Goal: Task Accomplishment & Management: Use online tool/utility

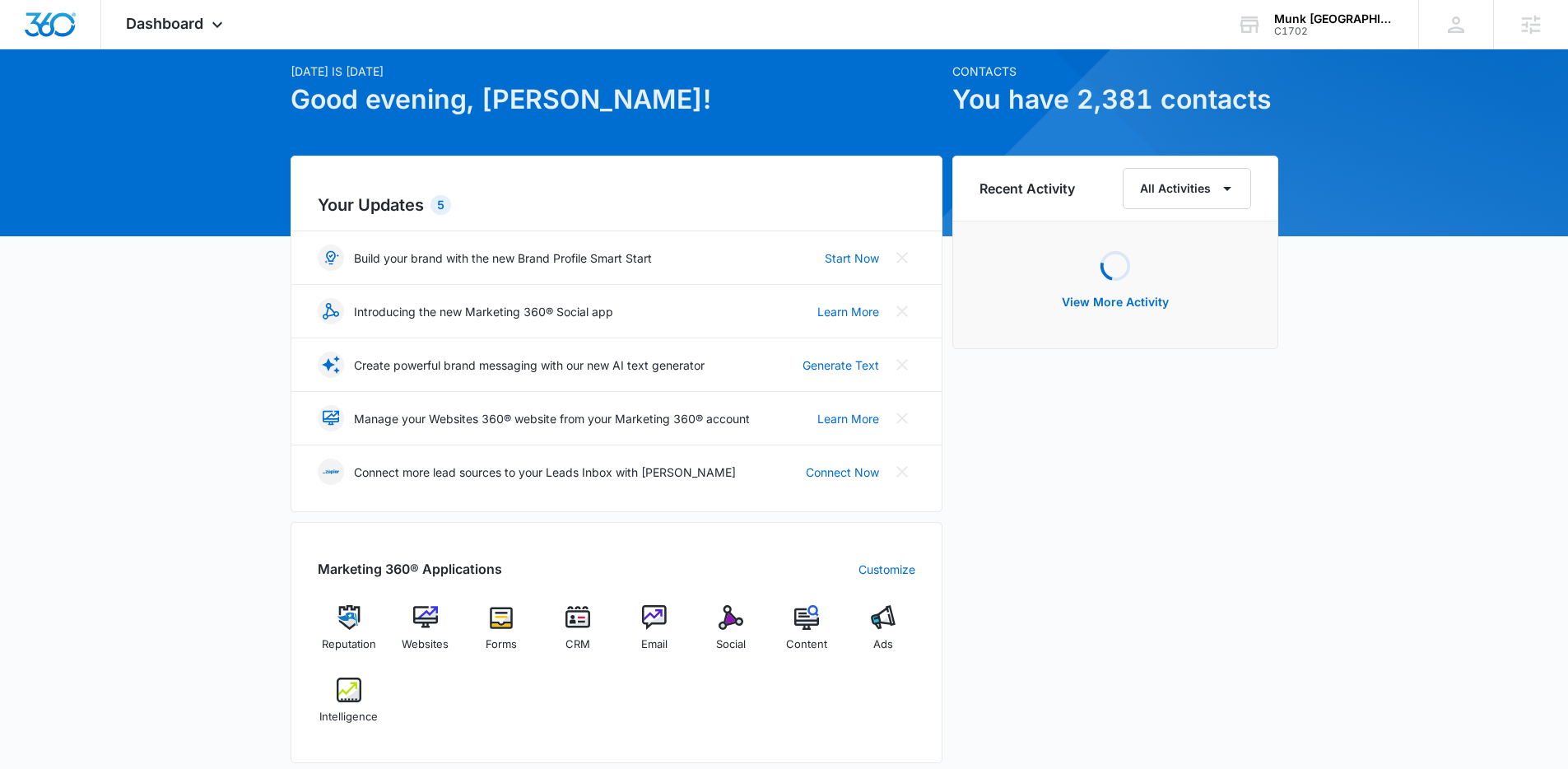
scroll to position [136, 0]
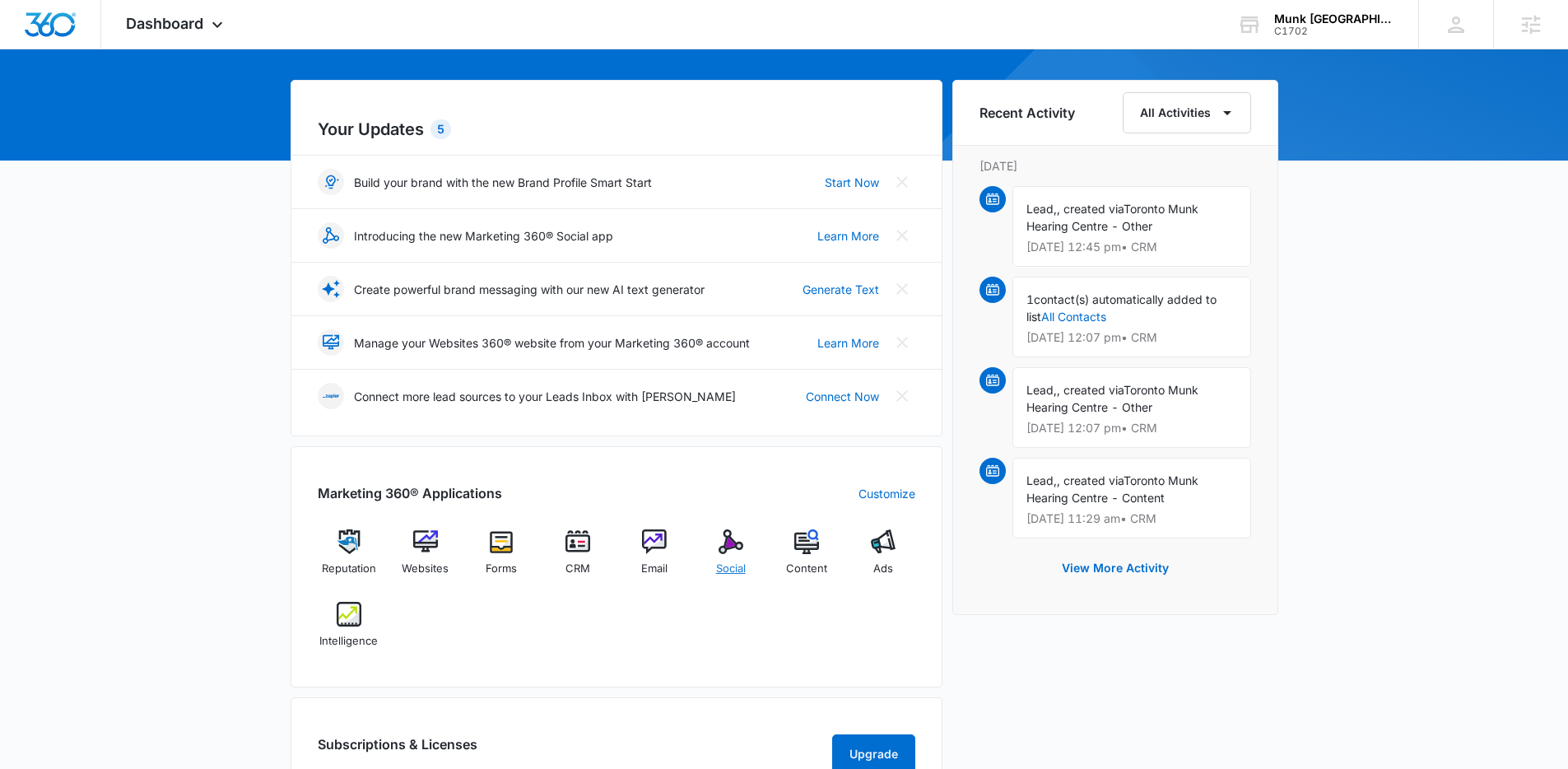
click at [723, 567] on span "Social" at bounding box center [730, 568] width 29 height 16
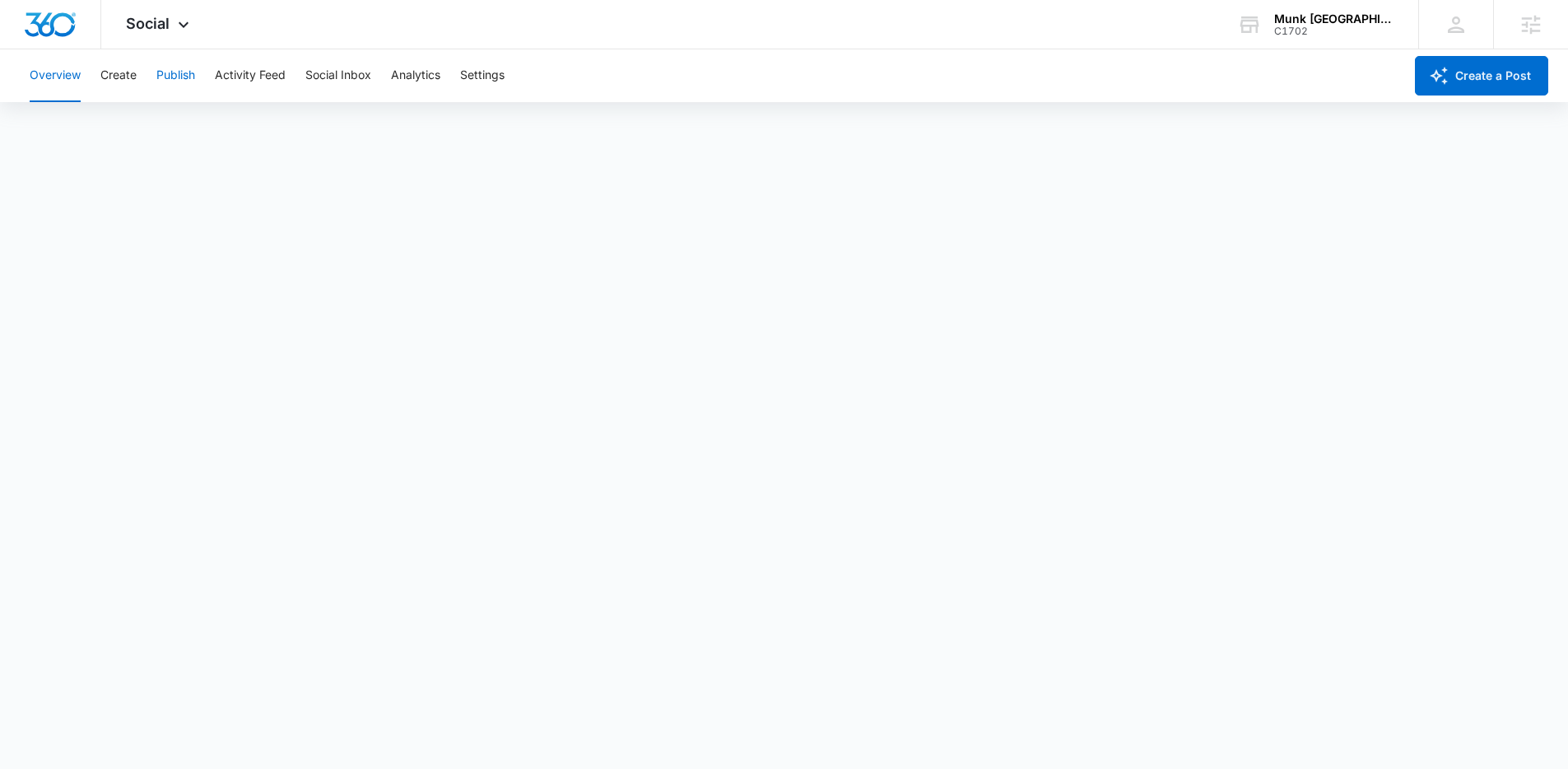
click at [176, 68] on button "Publish" at bounding box center [176, 75] width 39 height 52
click at [112, 74] on button "Create" at bounding box center [119, 75] width 36 height 52
click at [986, 112] on div "Content Library Approvals Recommendations Auto Import" at bounding box center [784, 125] width 1528 height 47
click at [181, 69] on button "Publish" at bounding box center [176, 75] width 39 height 52
